Goal: Task Accomplishment & Management: Use online tool/utility

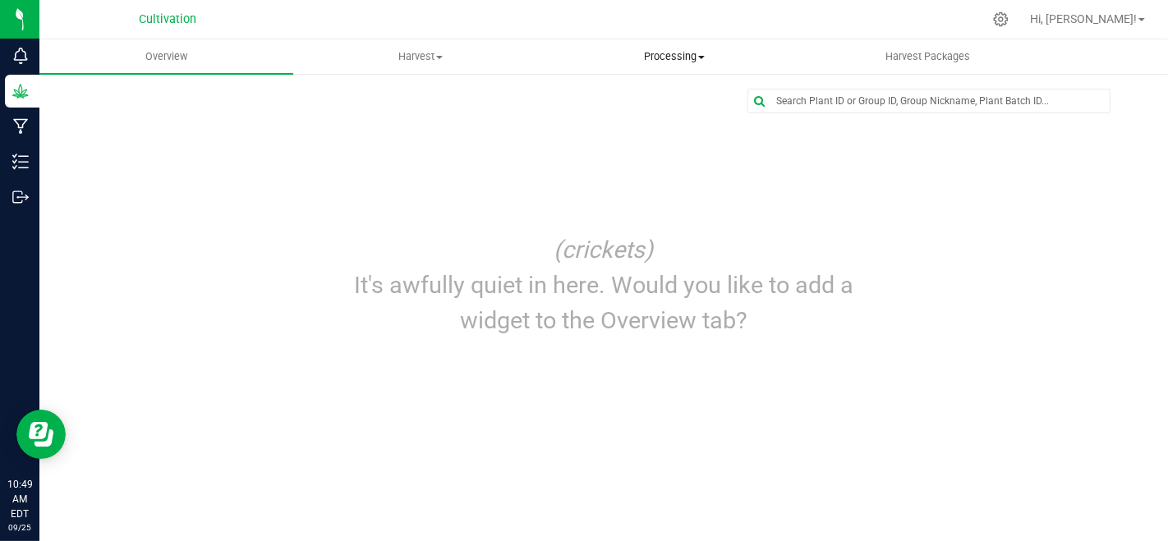
click at [682, 57] on span "Processing" at bounding box center [674, 56] width 252 height 15
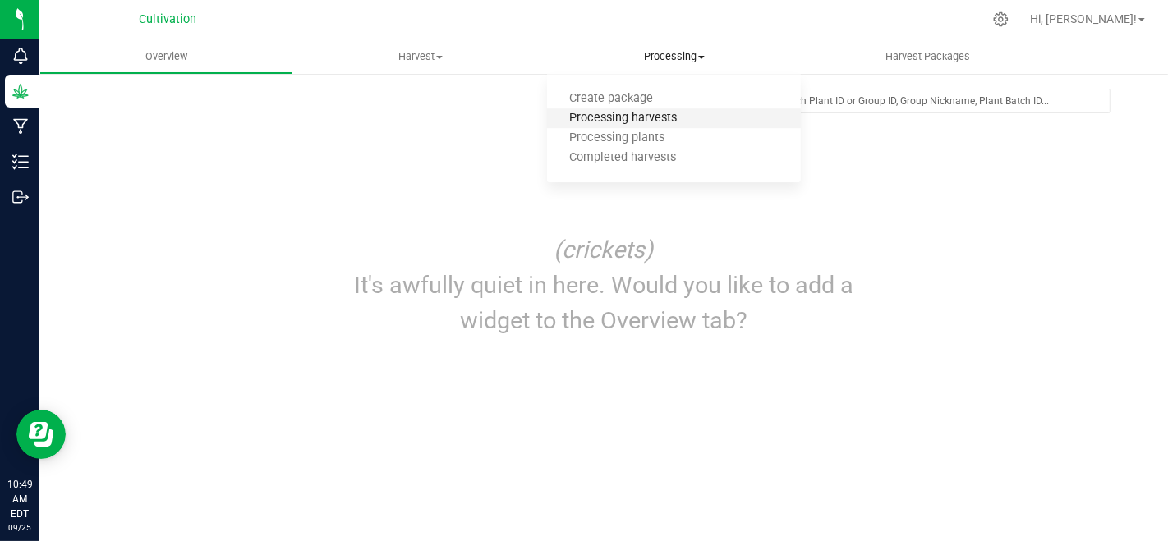
click at [678, 117] on span "Processing harvests" at bounding box center [623, 119] width 152 height 14
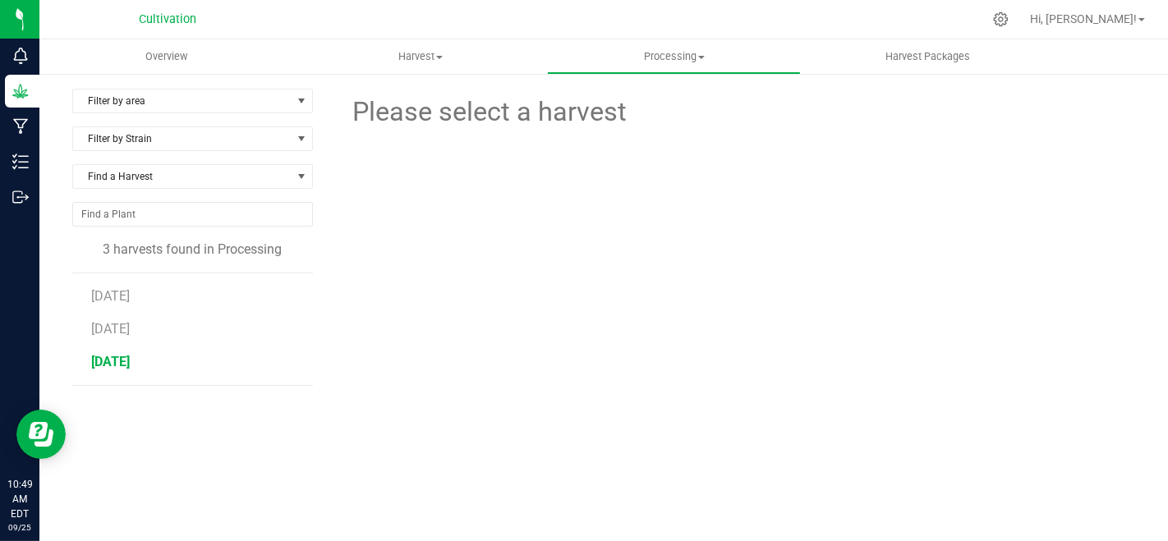
click at [127, 357] on span "[DATE]" at bounding box center [110, 362] width 39 height 16
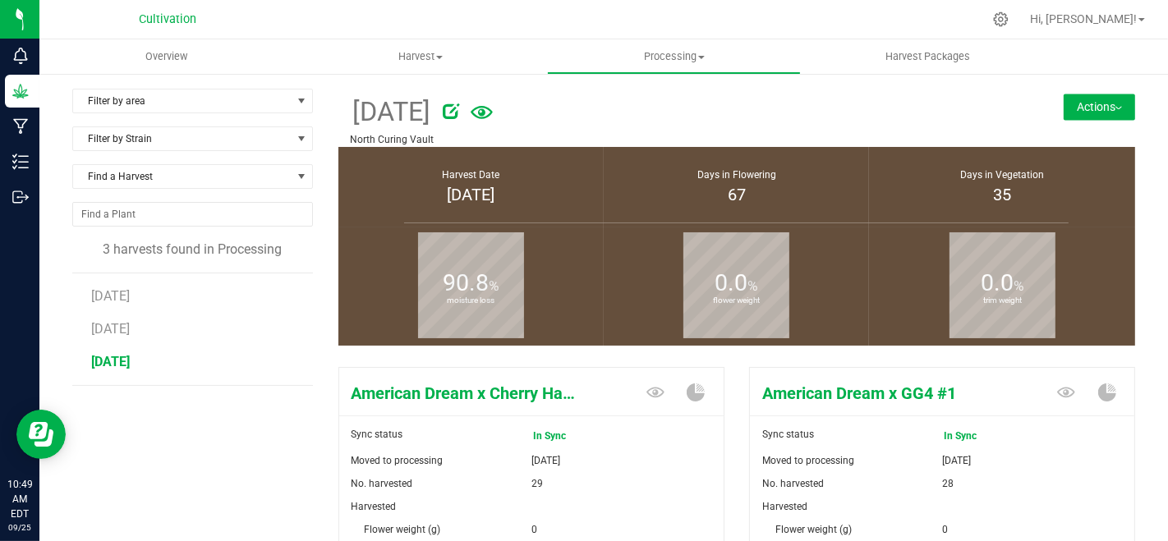
click at [1064, 107] on button "Actions" at bounding box center [1099, 107] width 71 height 26
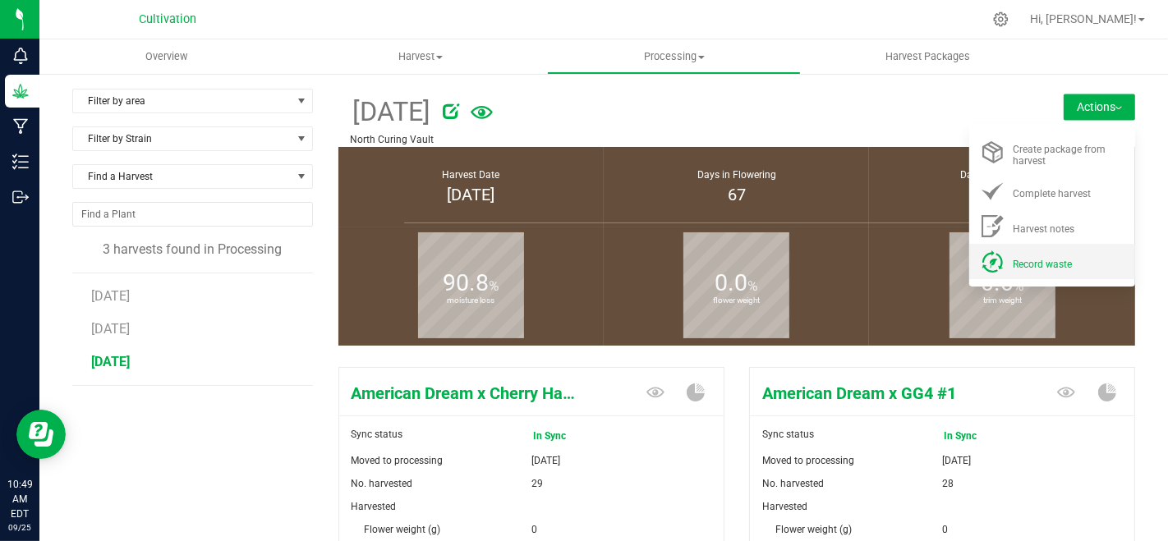
click at [1044, 252] on li "Record waste" at bounding box center [1053, 261] width 166 height 35
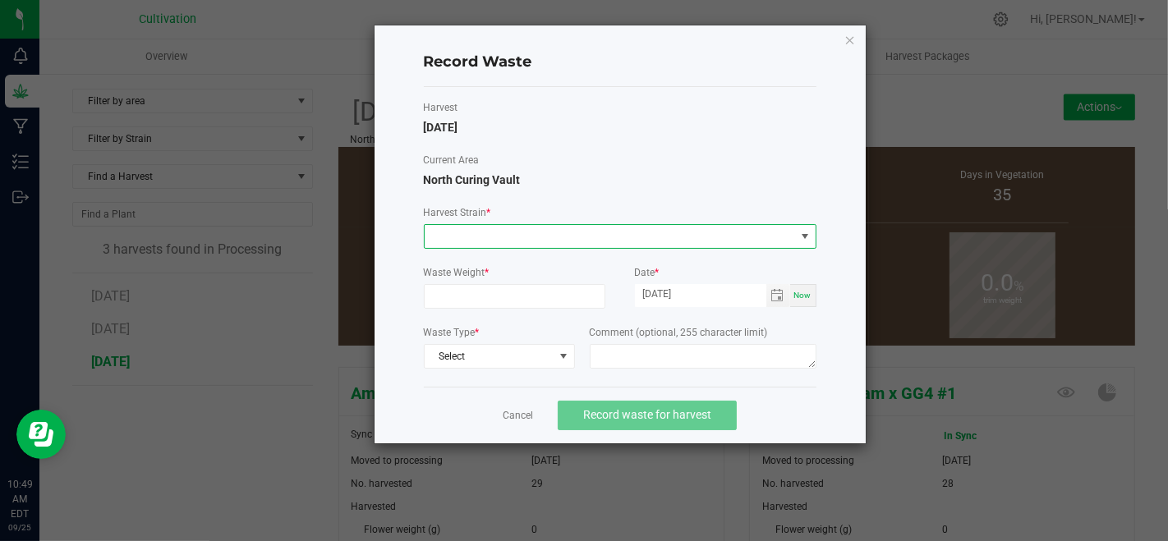
click at [515, 237] on span at bounding box center [610, 236] width 371 height 23
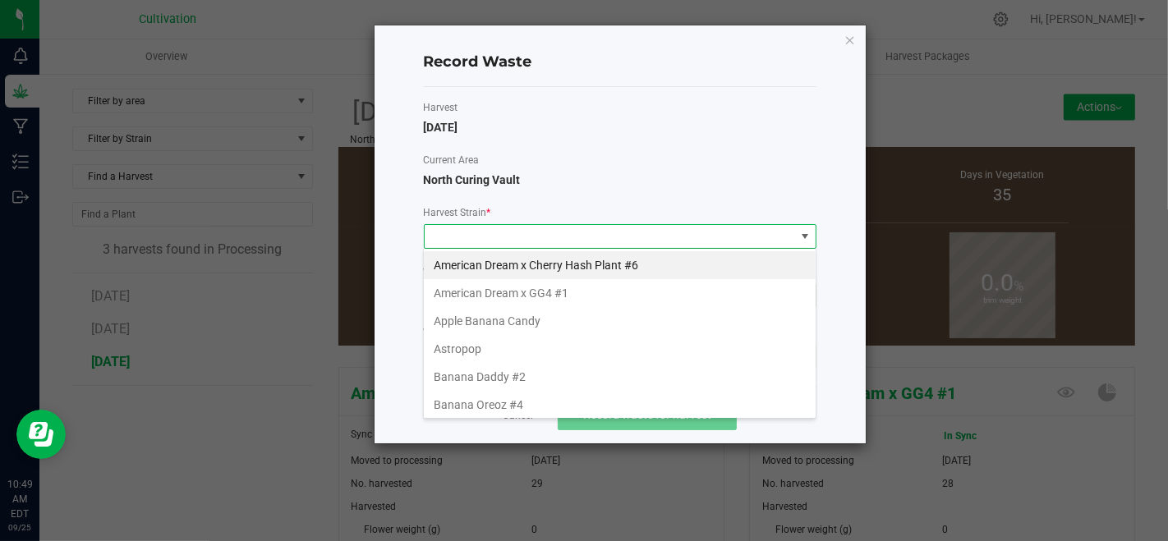
scroll to position [24, 393]
click at [504, 367] on li "Banana Daddy #2" at bounding box center [620, 377] width 392 height 28
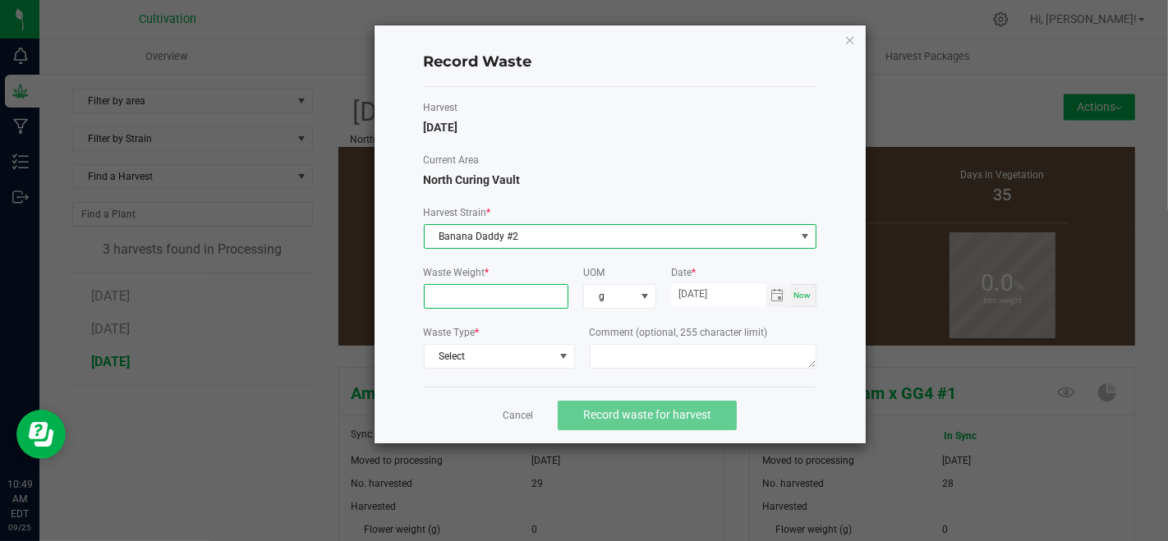
click at [495, 290] on input at bounding box center [497, 296] width 144 height 23
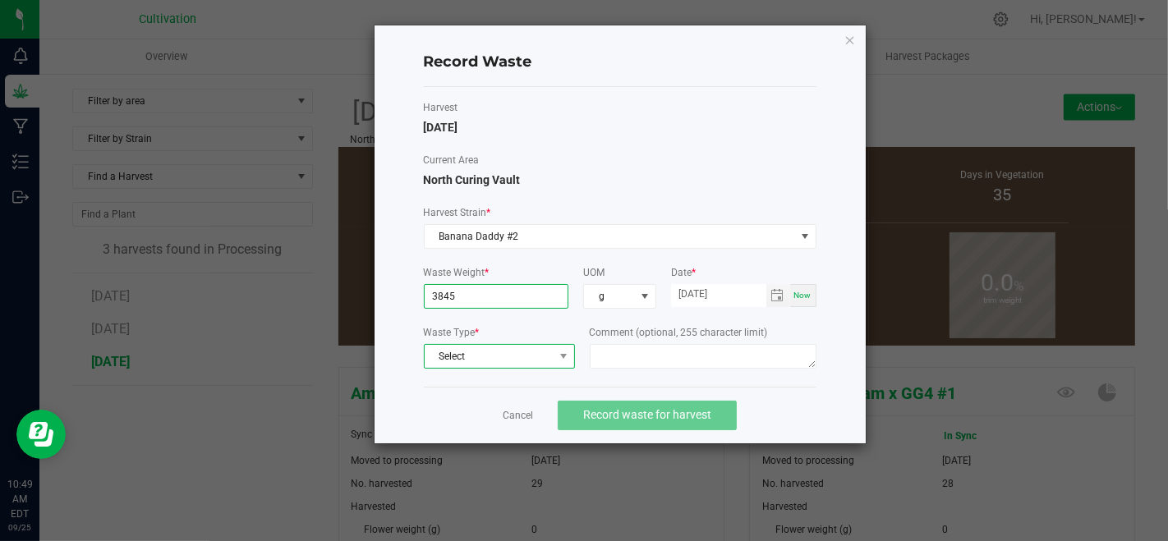
type input "3845.0000 g"
drag, startPoint x: 454, startPoint y: 349, endPoint x: 463, endPoint y: 354, distance: 10.3
click at [457, 350] on span "Select" at bounding box center [489, 356] width 129 height 23
click at [481, 377] on li "Plant Material" at bounding box center [499, 382] width 150 height 23
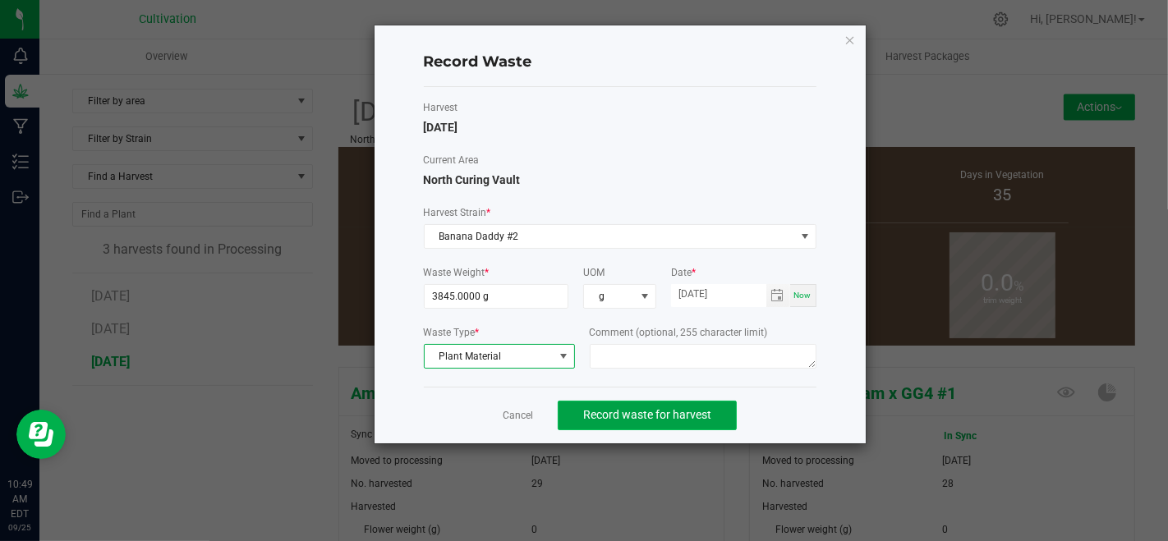
click at [600, 408] on span "Record waste for harvest" at bounding box center [647, 414] width 128 height 13
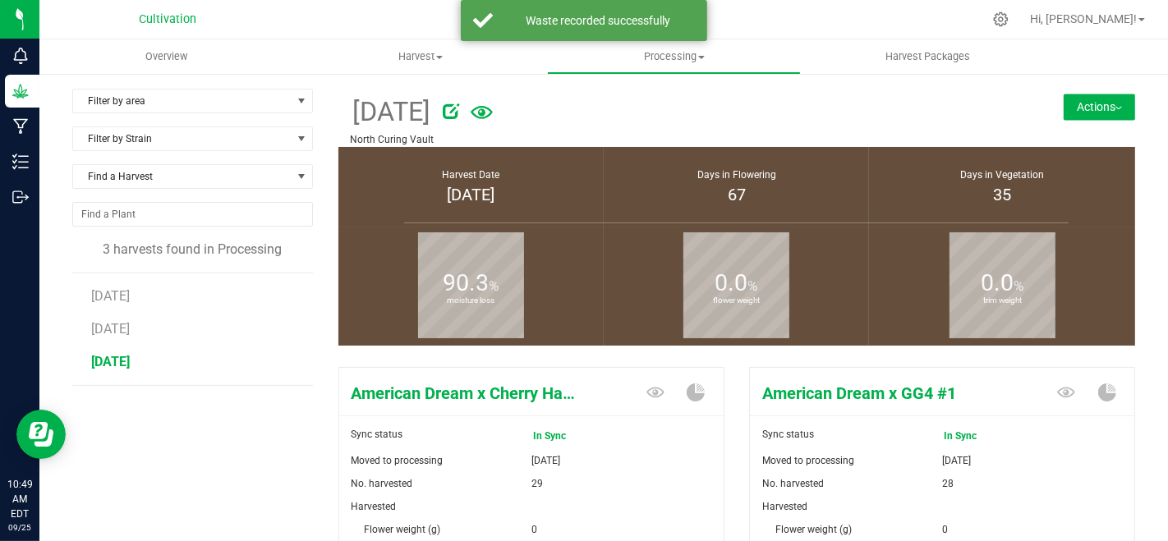
click at [1090, 117] on button "Actions" at bounding box center [1099, 107] width 71 height 26
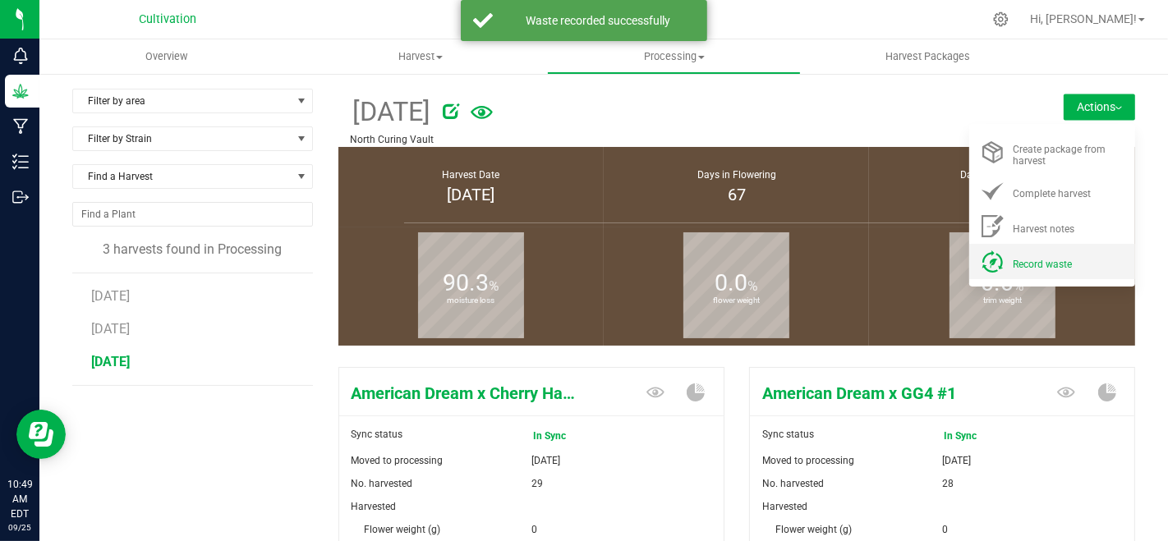
click at [1016, 272] on li "Record waste" at bounding box center [1053, 261] width 166 height 35
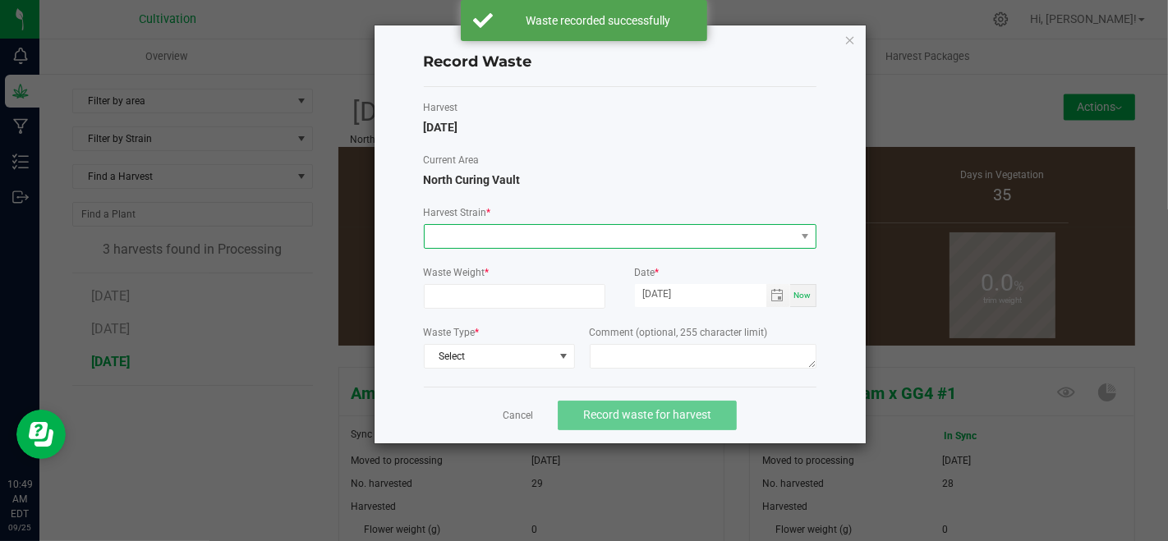
click at [733, 231] on span at bounding box center [610, 236] width 371 height 23
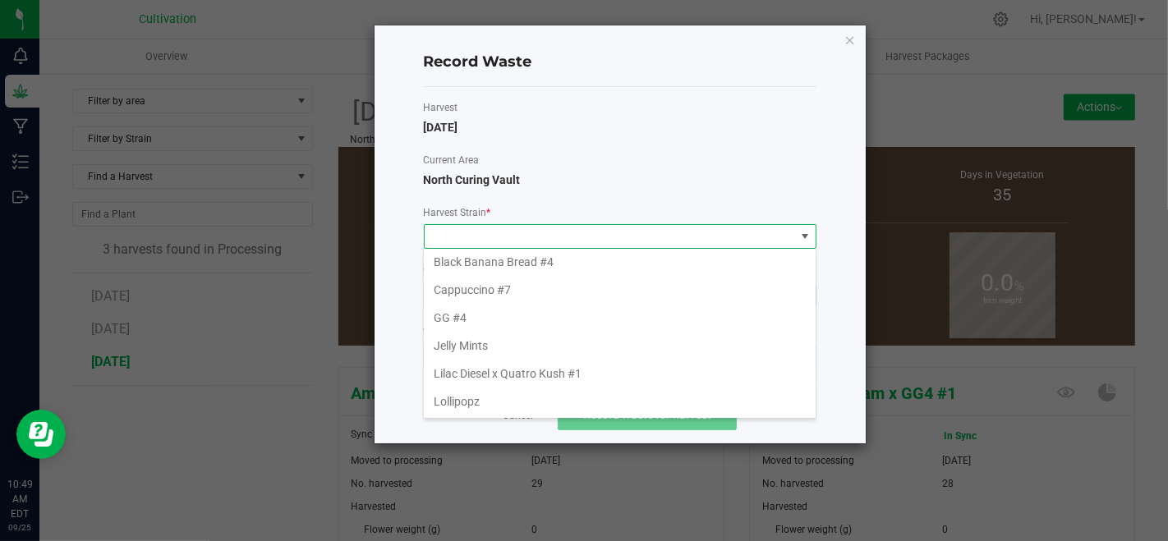
scroll to position [182, 0]
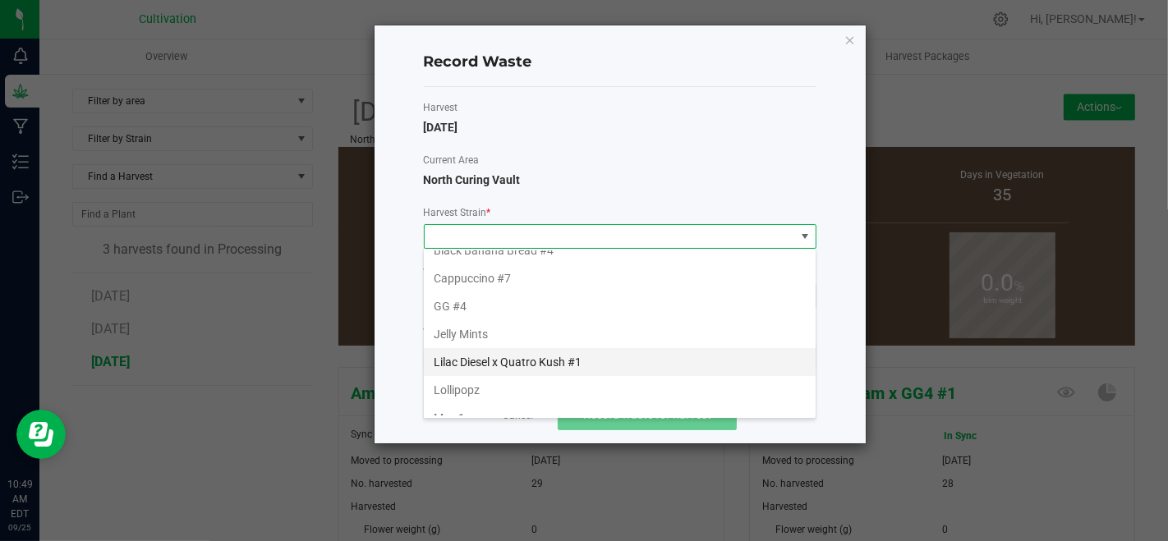
click at [540, 351] on li "Lilac Diesel x Quatro Kush #1" at bounding box center [620, 362] width 392 height 28
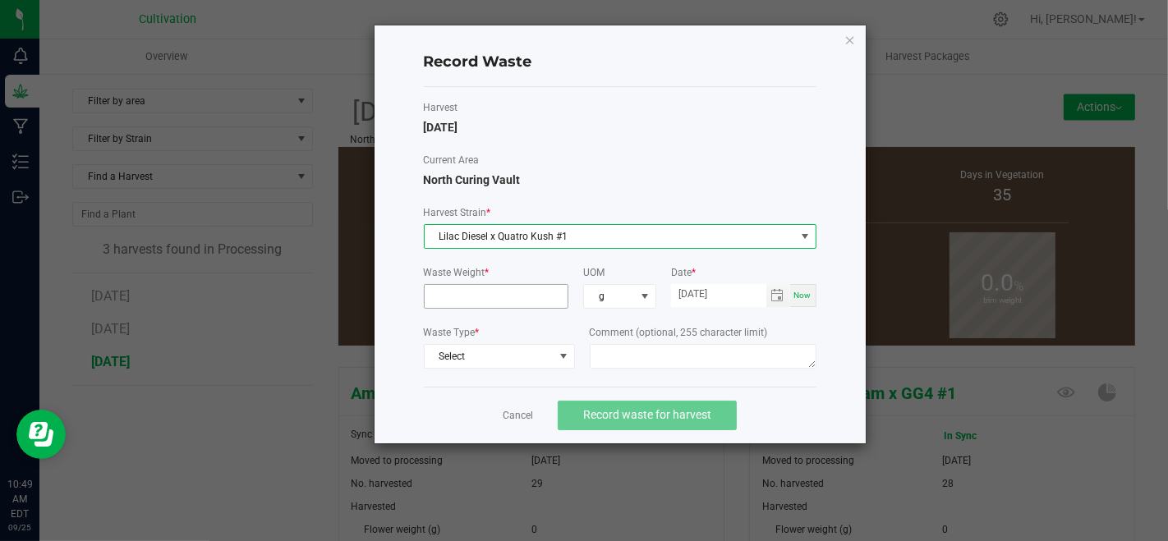
click at [532, 294] on input at bounding box center [497, 296] width 144 height 23
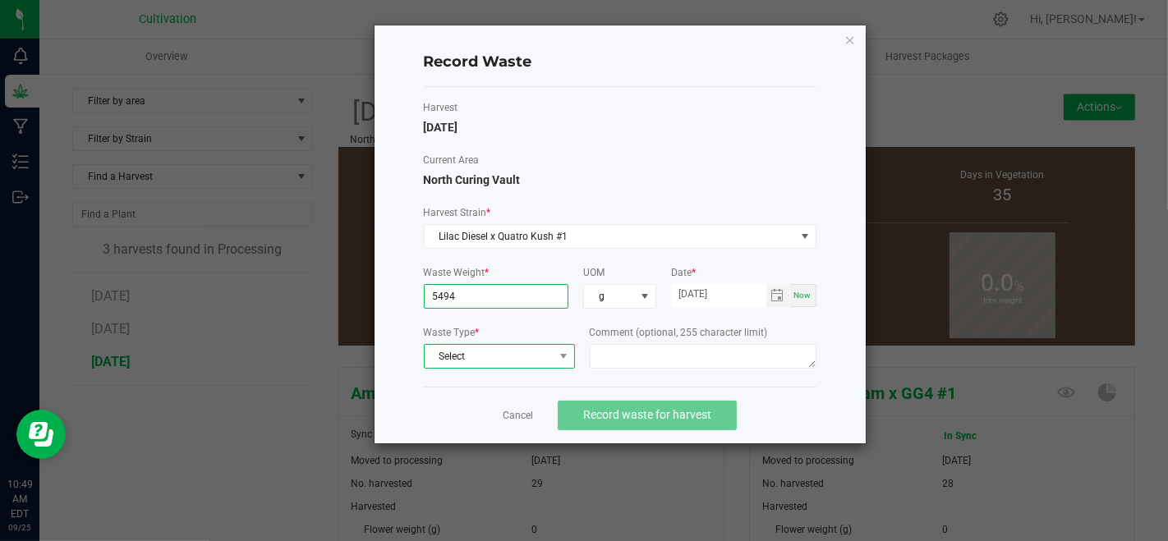
type input "5494.0000 g"
click at [540, 362] on span "Select" at bounding box center [489, 356] width 129 height 23
click at [549, 375] on li "Plant Material" at bounding box center [499, 382] width 150 height 23
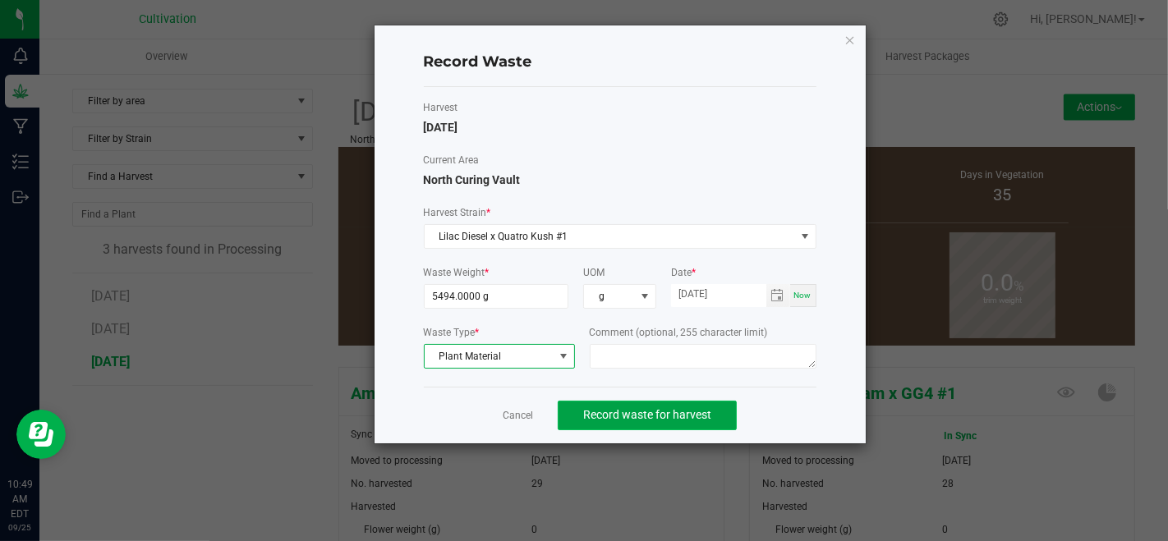
click at [600, 408] on span "Record waste for harvest" at bounding box center [647, 414] width 128 height 13
